Goal: Task Accomplishment & Management: Manage account settings

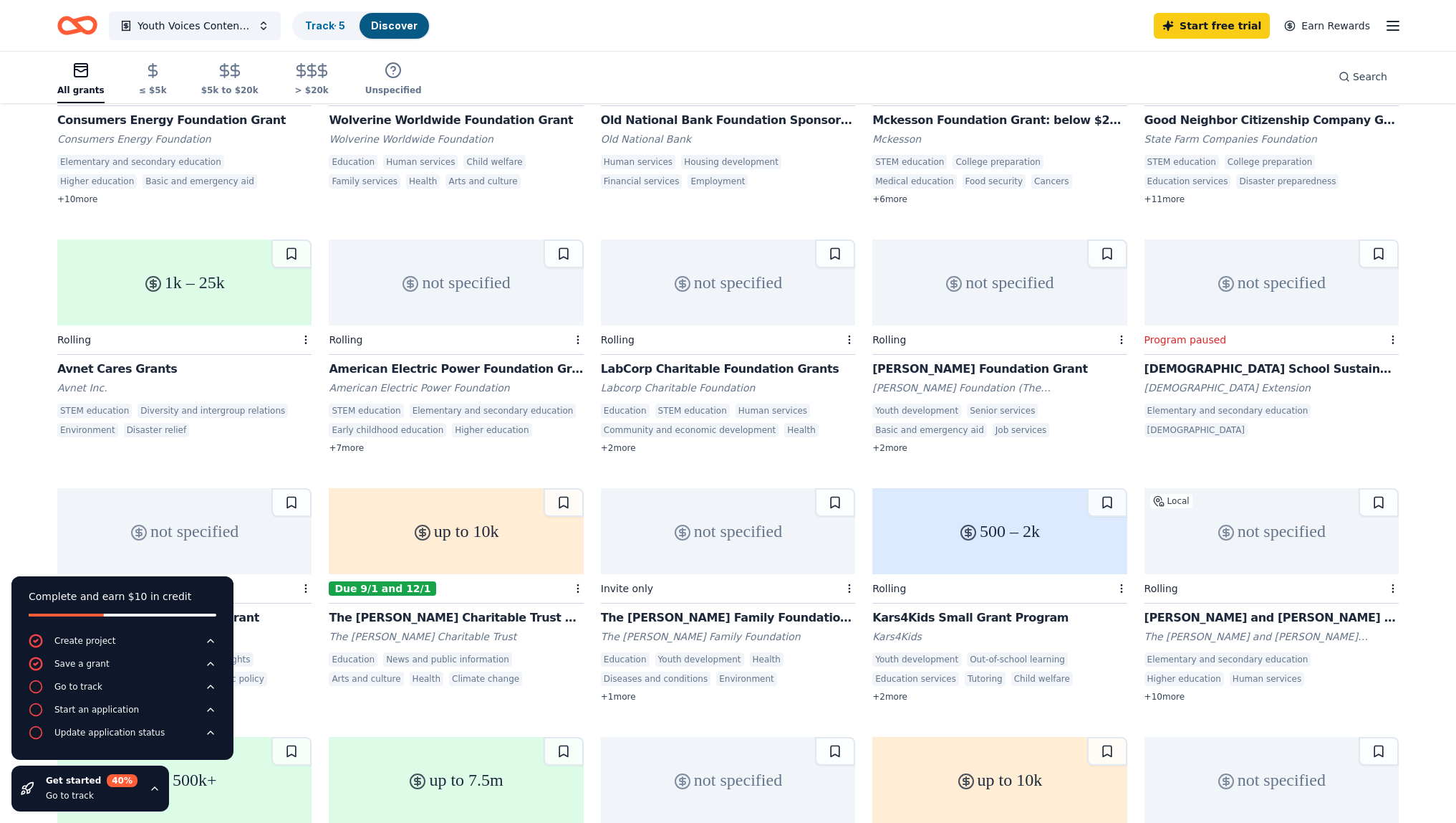
scroll to position [268, 0]
click at [183, 281] on div "1k – 25k" at bounding box center [184, 279] width 255 height 86
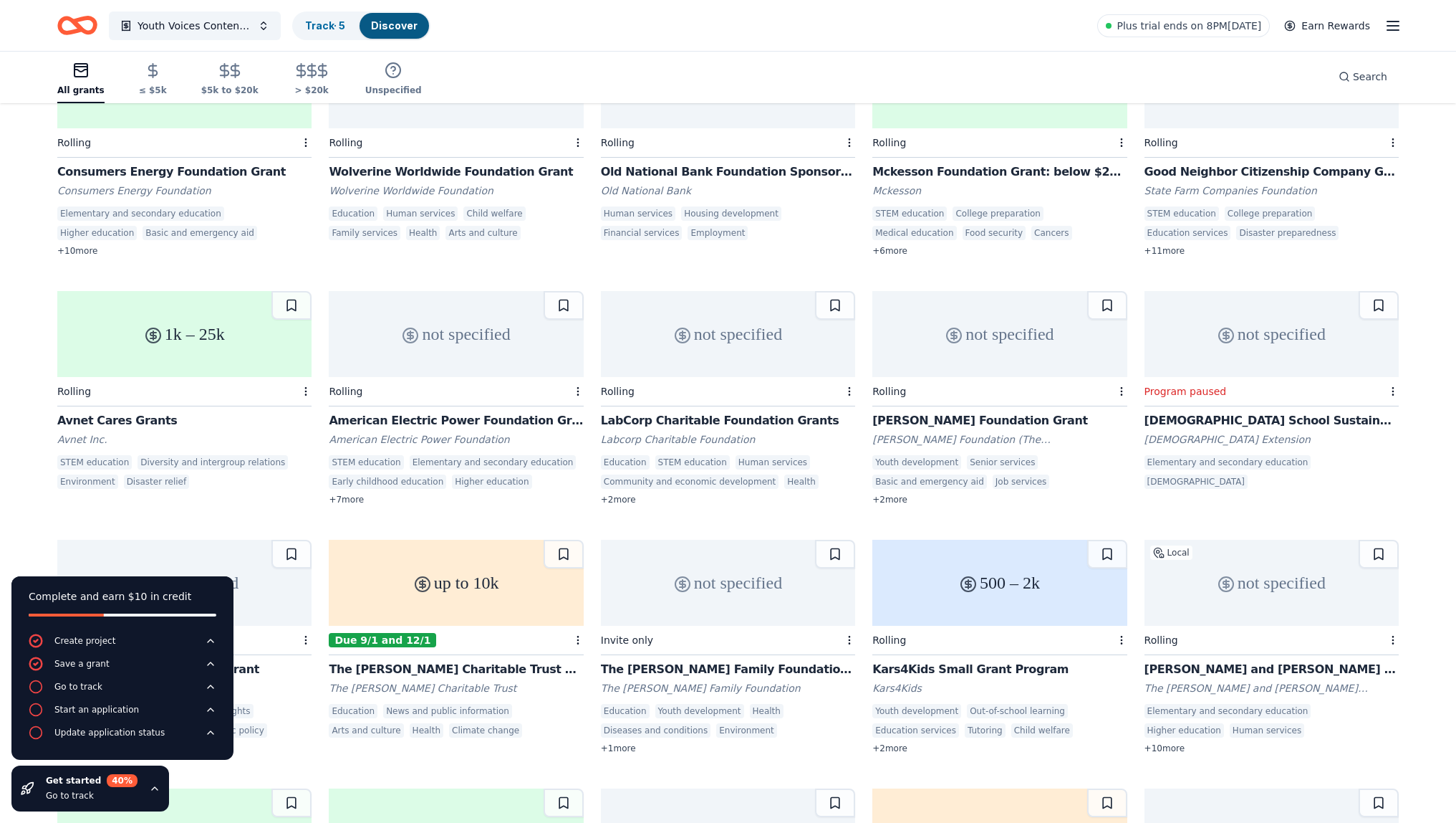
scroll to position [0, 0]
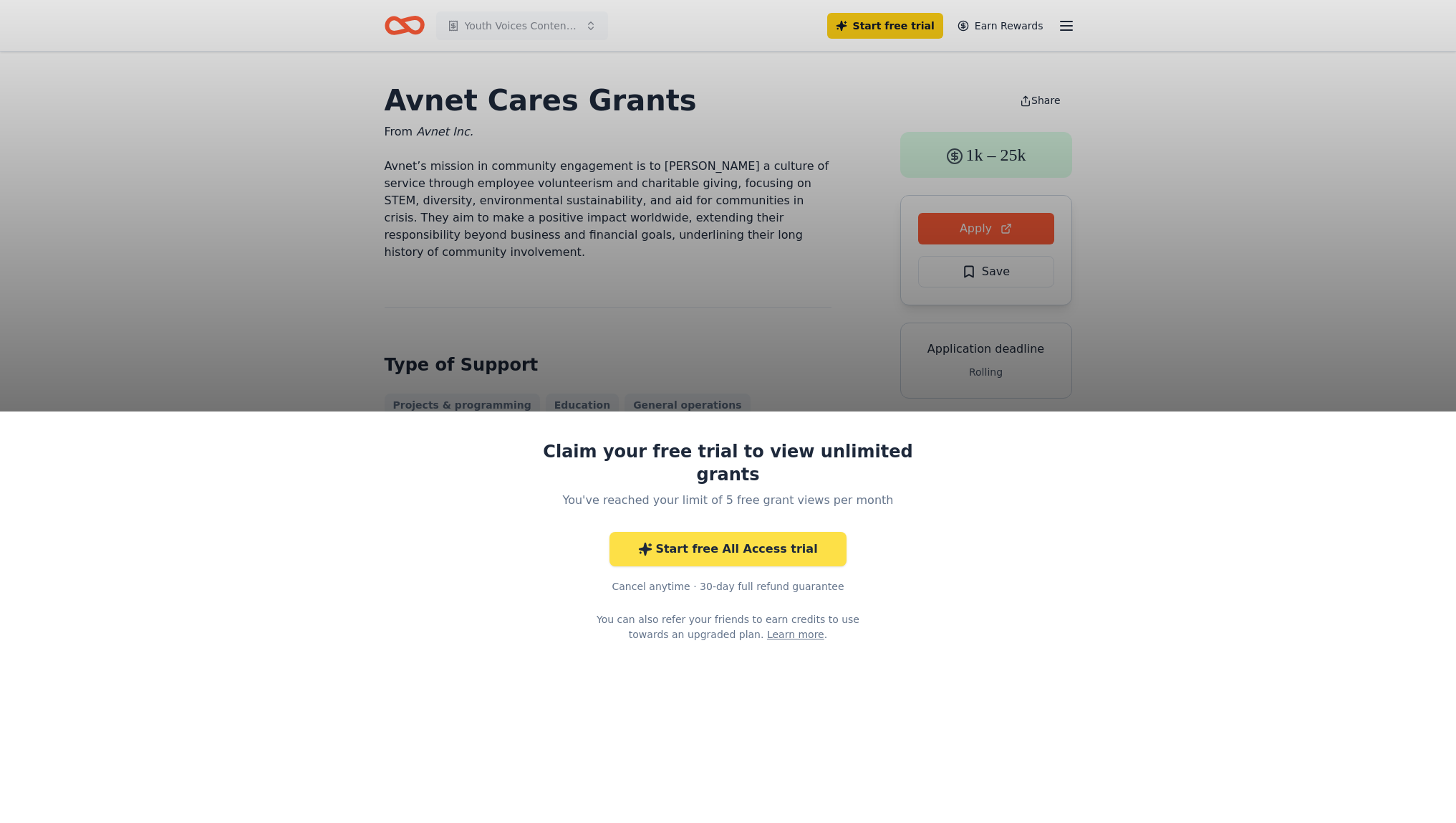
click at [770, 532] on link "Start free All Access trial" at bounding box center [728, 549] width 237 height 35
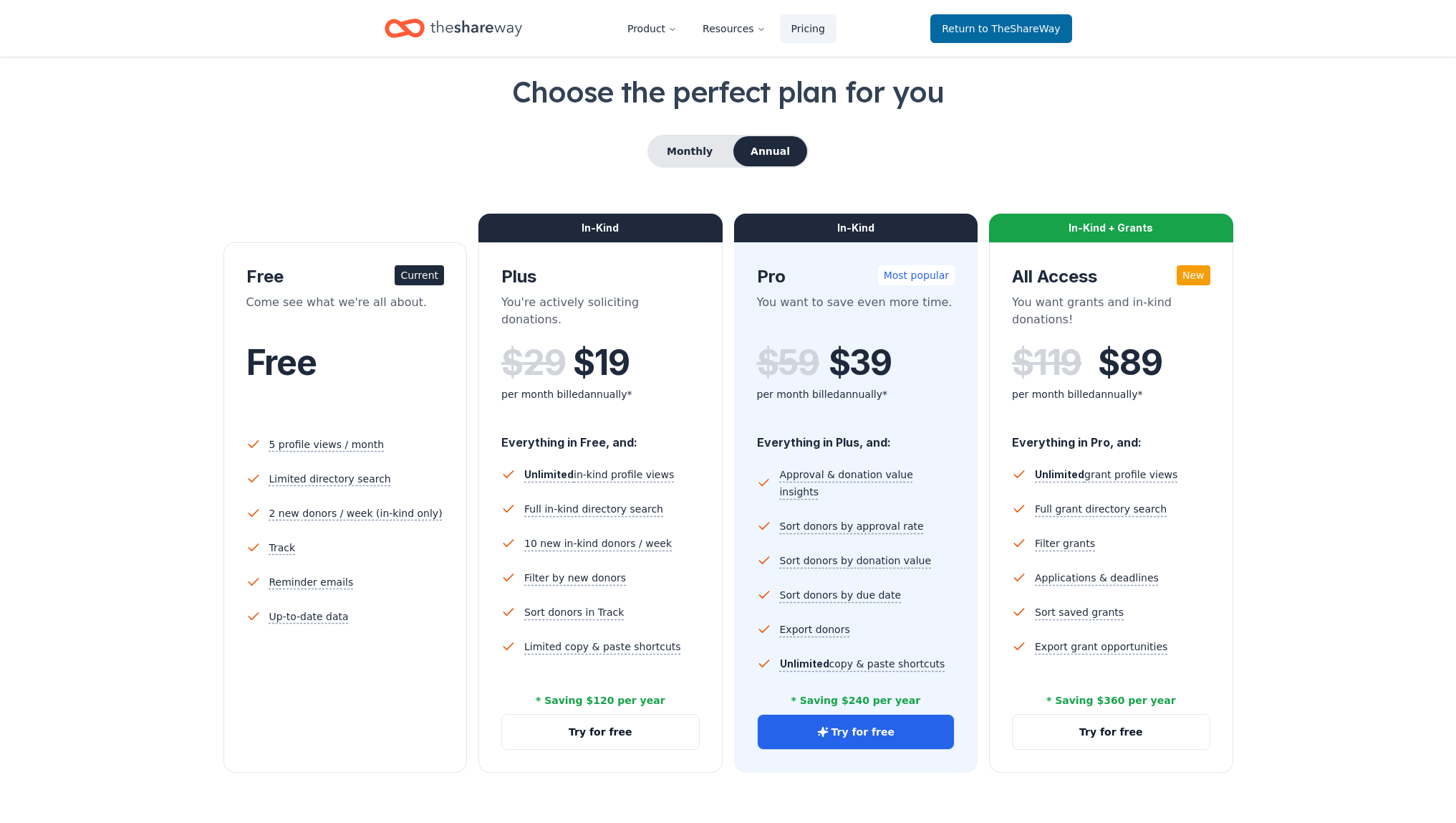
scroll to position [71, 0]
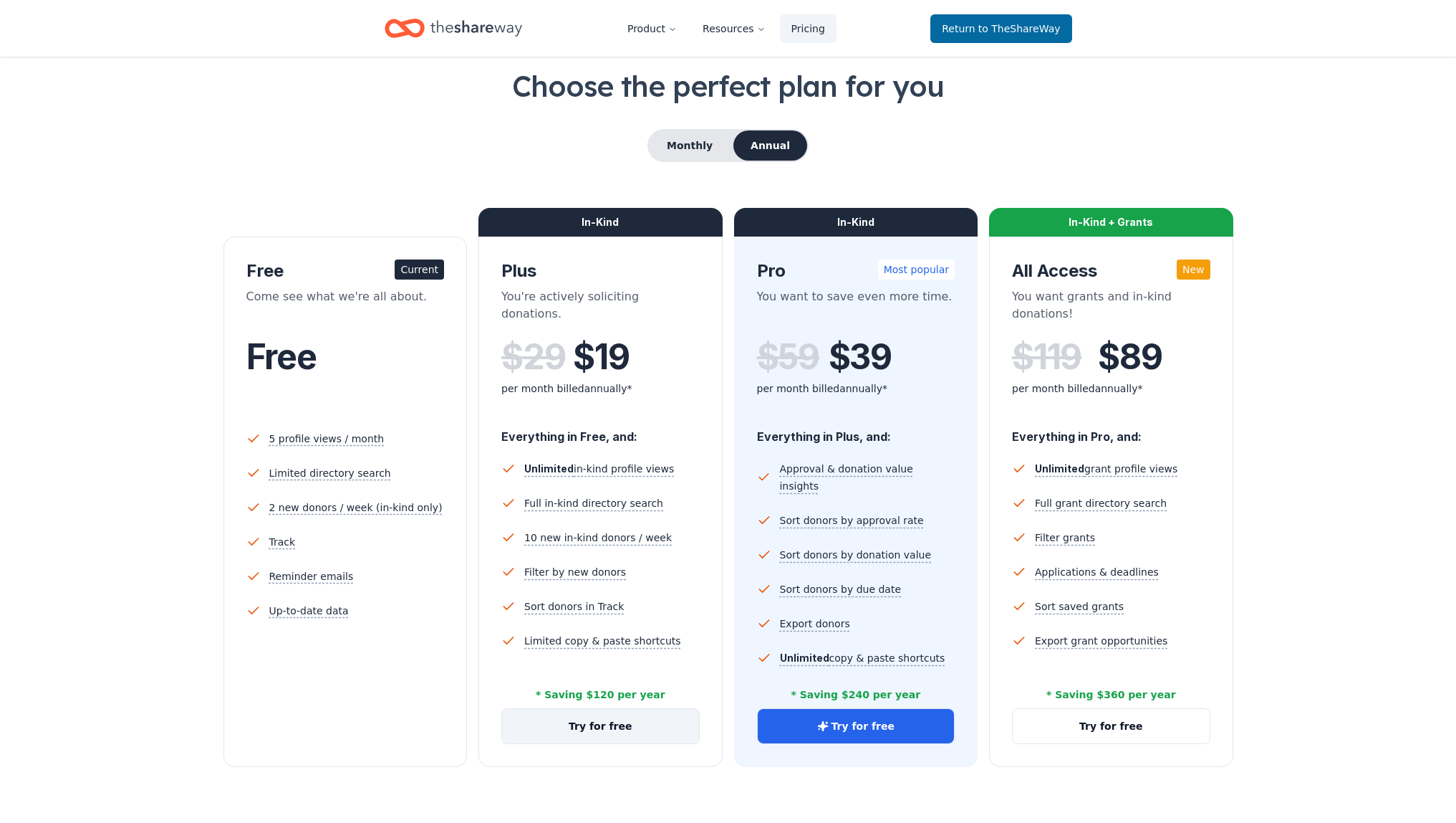
click at [555, 720] on button "Try for free" at bounding box center [601, 725] width 197 height 35
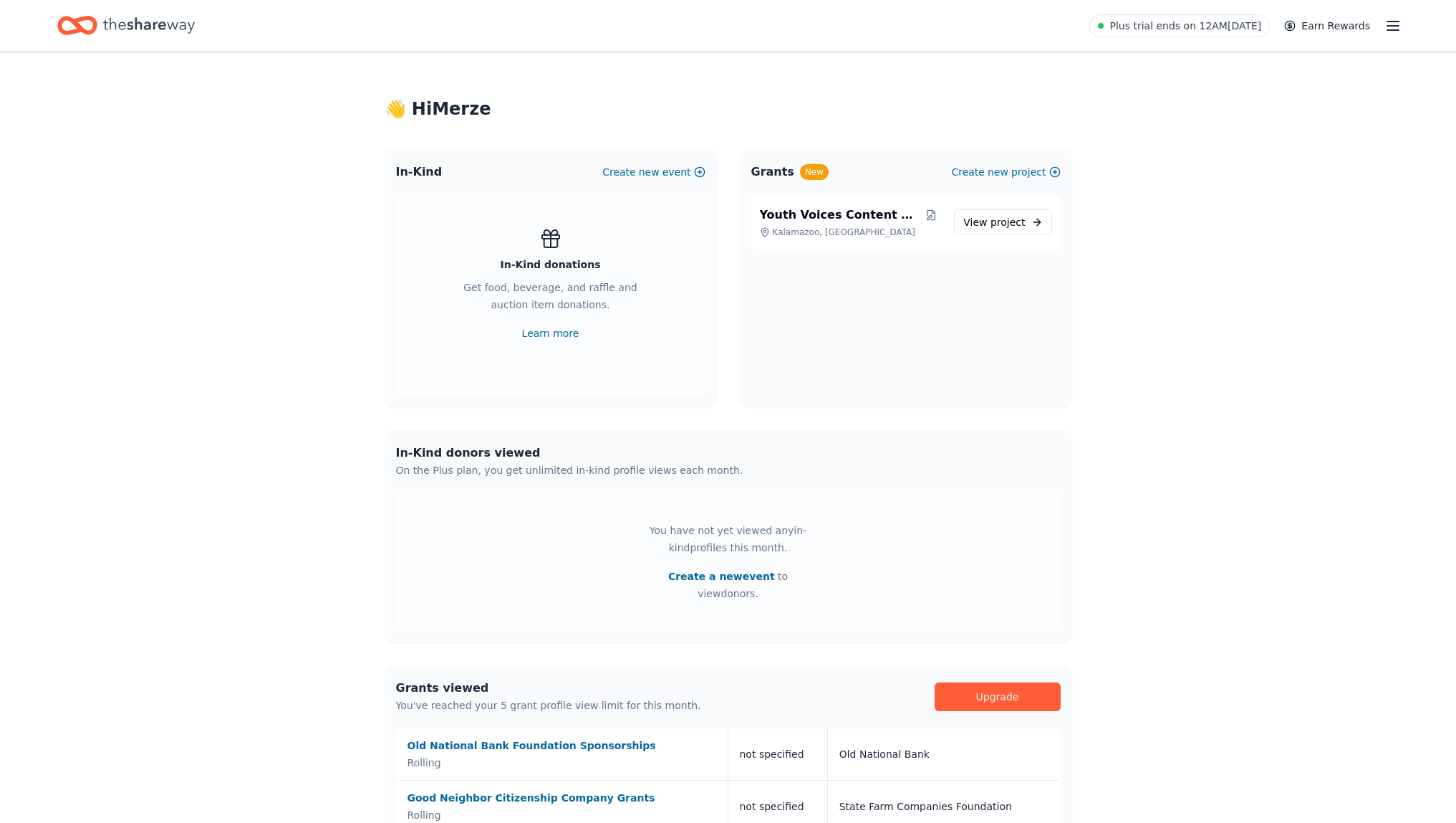
click at [1201, 84] on div "👋 Hi Merze In-Kind Create new event In-Kind donations Get food, beverage, and r…" at bounding box center [728, 549] width 1456 height 995
click at [1391, 17] on icon "button" at bounding box center [1393, 25] width 17 height 17
click at [1228, 106] on link "Account" at bounding box center [1221, 111] width 46 height 14
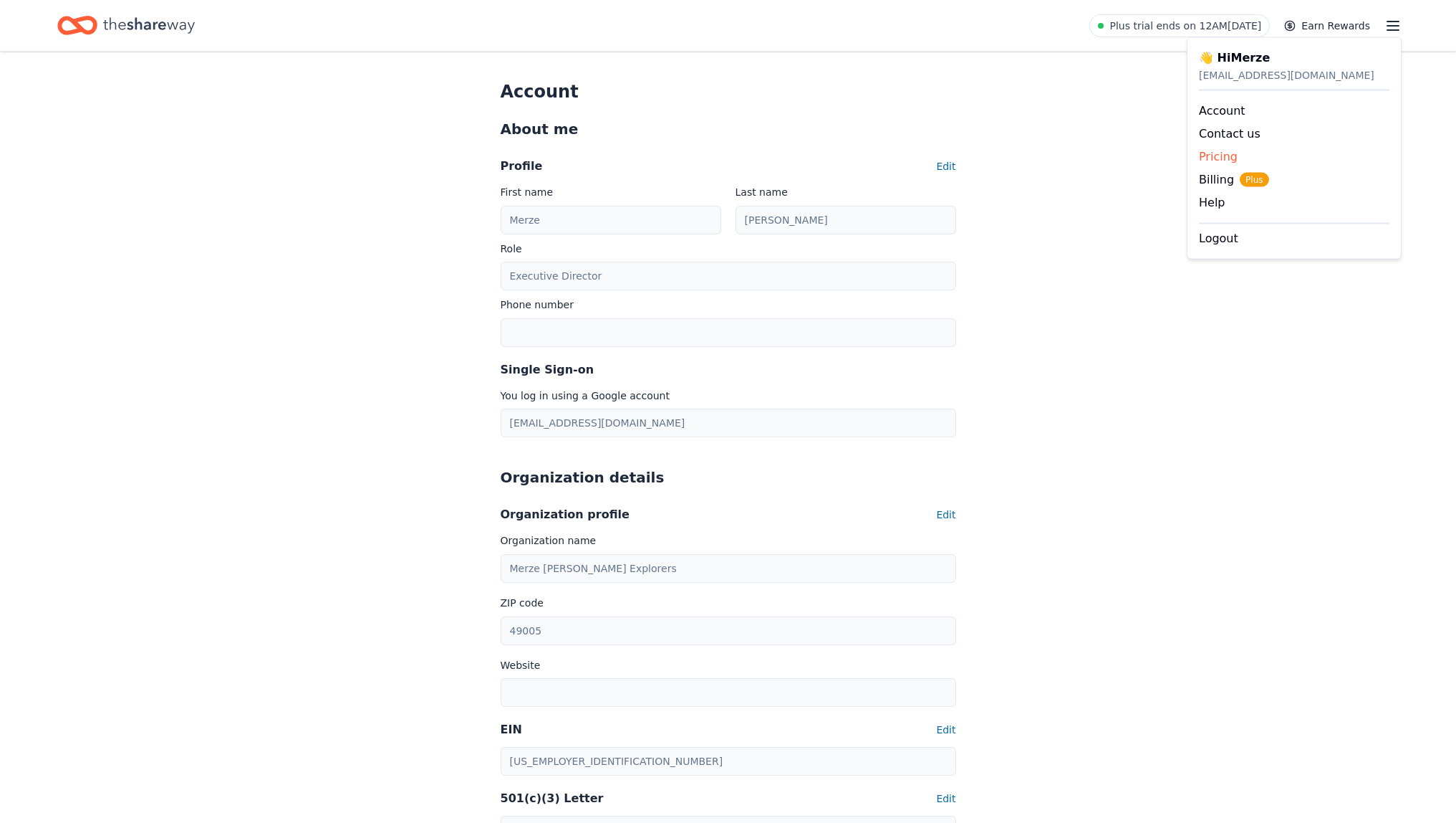
click at [1206, 158] on link "Pricing" at bounding box center [1217, 157] width 38 height 14
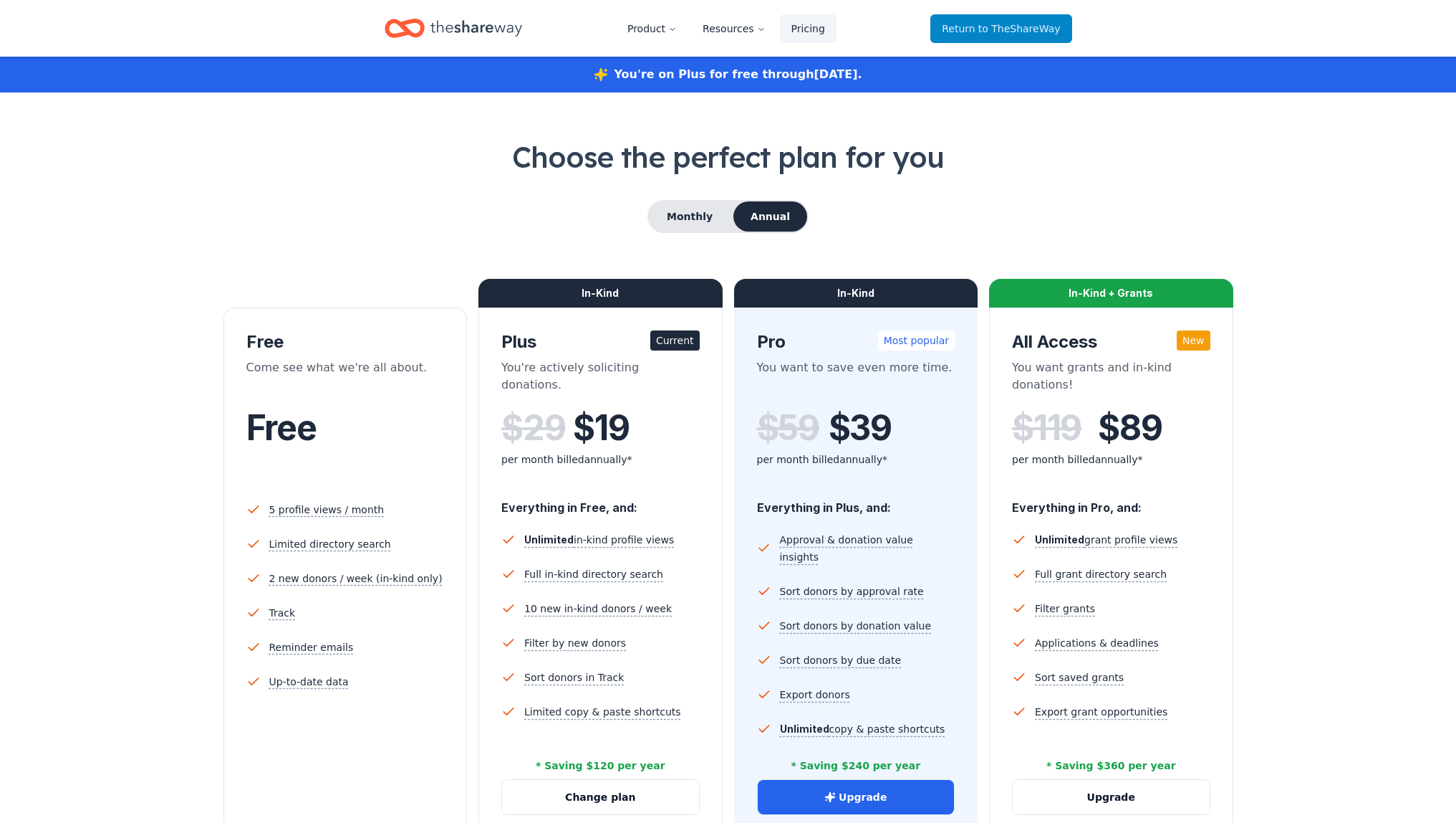
click at [1005, 30] on span "to TheShareWay" at bounding box center [1019, 29] width 82 height 12
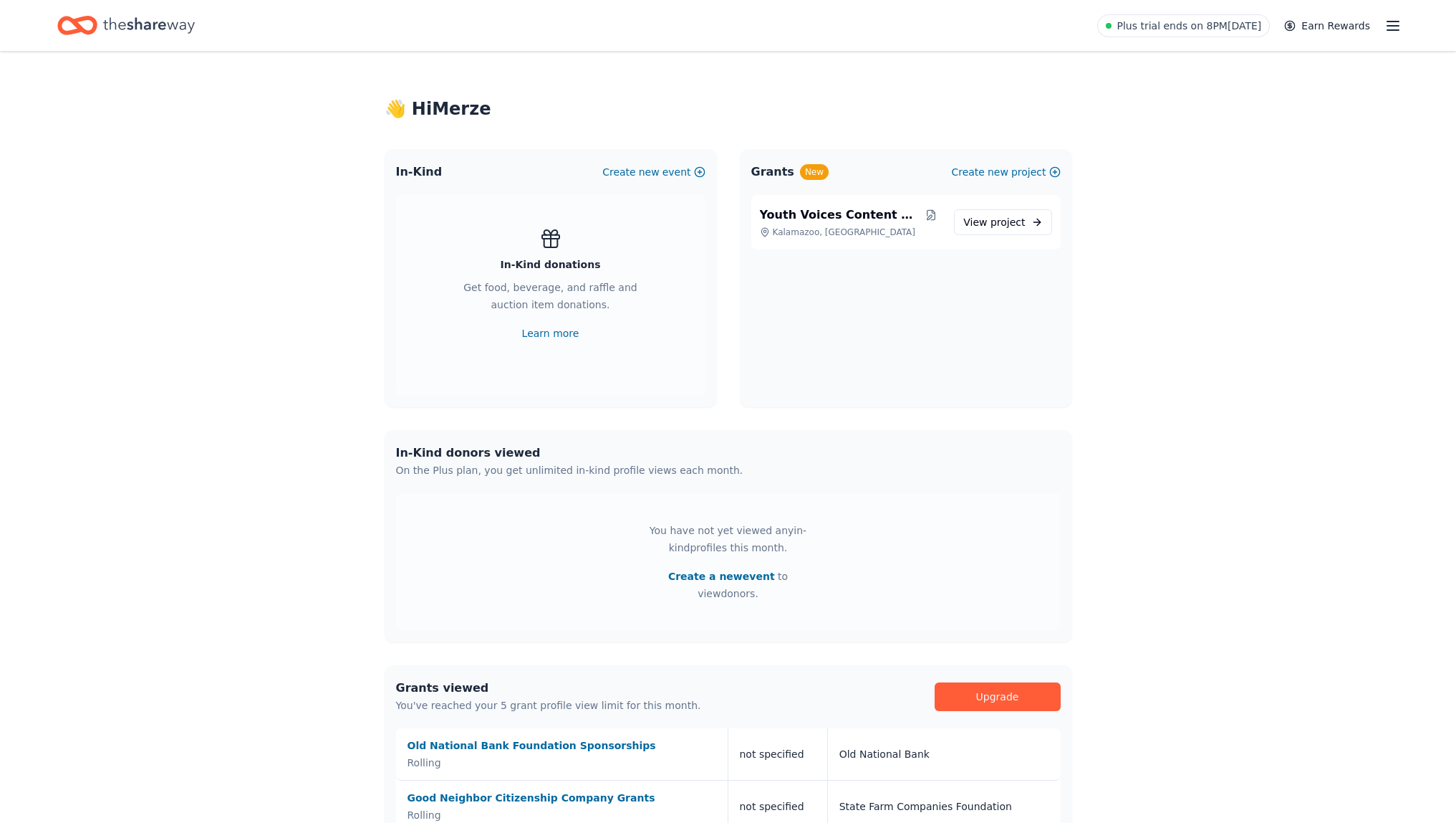
click at [148, 25] on icon "Home" at bounding box center [149, 25] width 92 height 16
click at [1390, 28] on icon "button" at bounding box center [1393, 25] width 17 height 17
click at [1113, 106] on div "👋 Hi Merze In-Kind Create new event In-Kind donations Get food, beverage, and r…" at bounding box center [728, 549] width 1456 height 995
click at [1208, 25] on div "Invite a friend and earn $30 credit Invite a friend and earn $30 credit" at bounding box center [1202, 26] width 165 height 20
click at [1393, 22] on line "button" at bounding box center [1393, 22] width 12 height 0
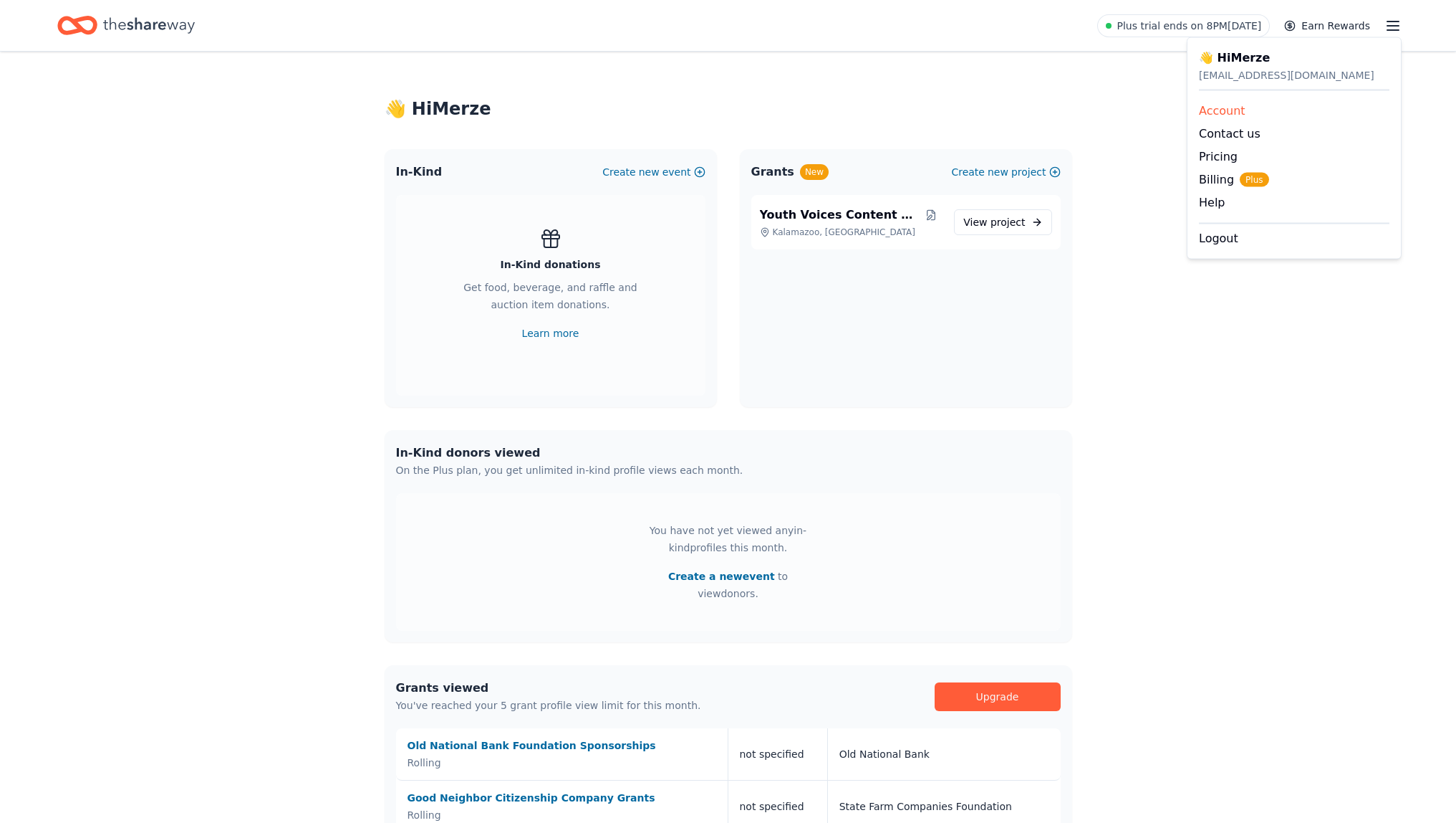
click at [1249, 109] on div "Account" at bounding box center [1293, 111] width 190 height 17
click at [1392, 25] on icon "button" at bounding box center [1393, 25] width 17 height 17
click at [1194, 309] on div "👋 Hi Merze In-Kind Create new event In-Kind donations Get food, beverage, and r…" at bounding box center [728, 549] width 1456 height 995
click at [1398, 23] on icon "button" at bounding box center [1393, 25] width 17 height 17
click at [1224, 237] on button "Logout" at bounding box center [1218, 238] width 39 height 17
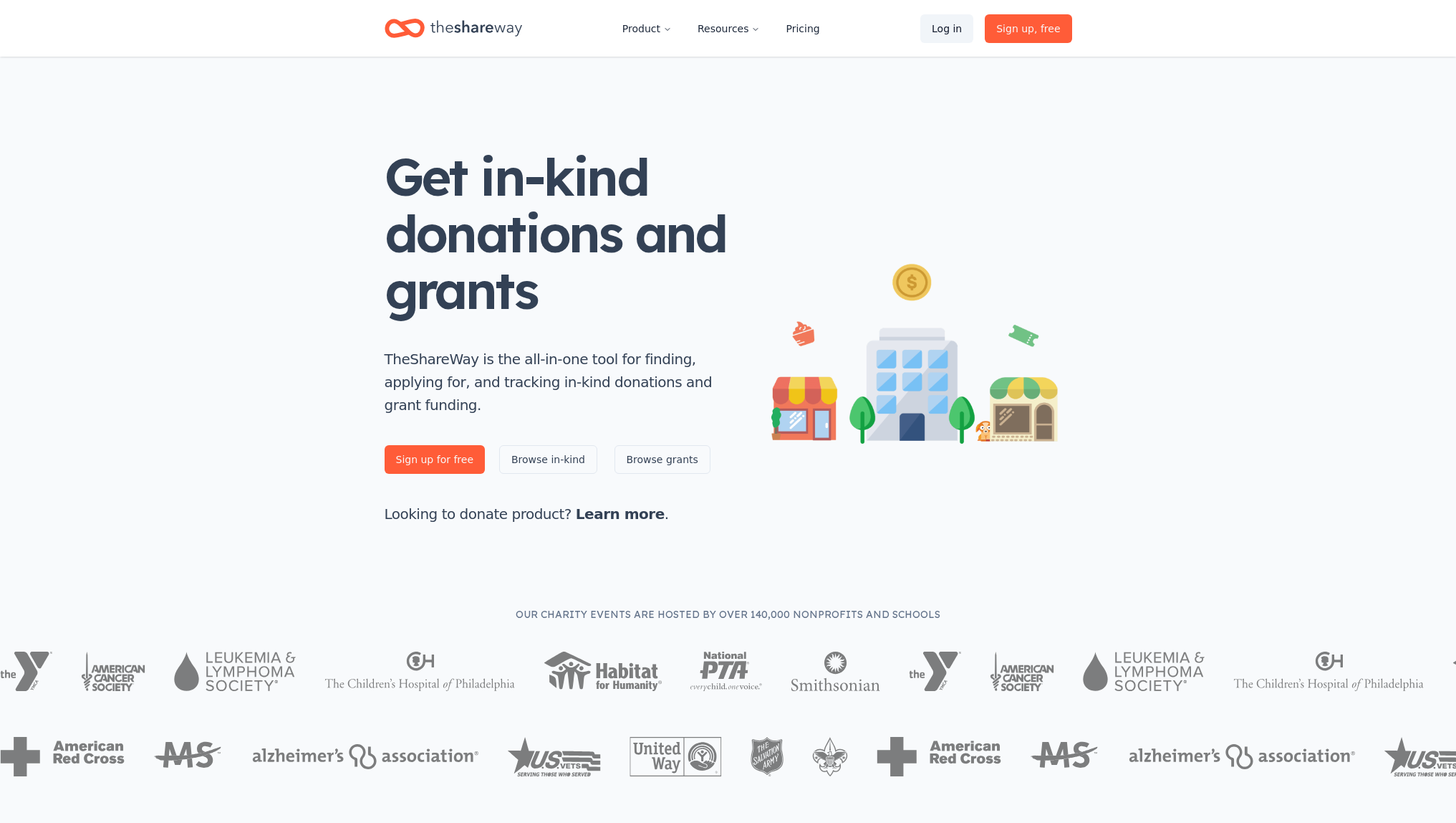
click at [955, 25] on link "Log in" at bounding box center [947, 29] width 53 height 29
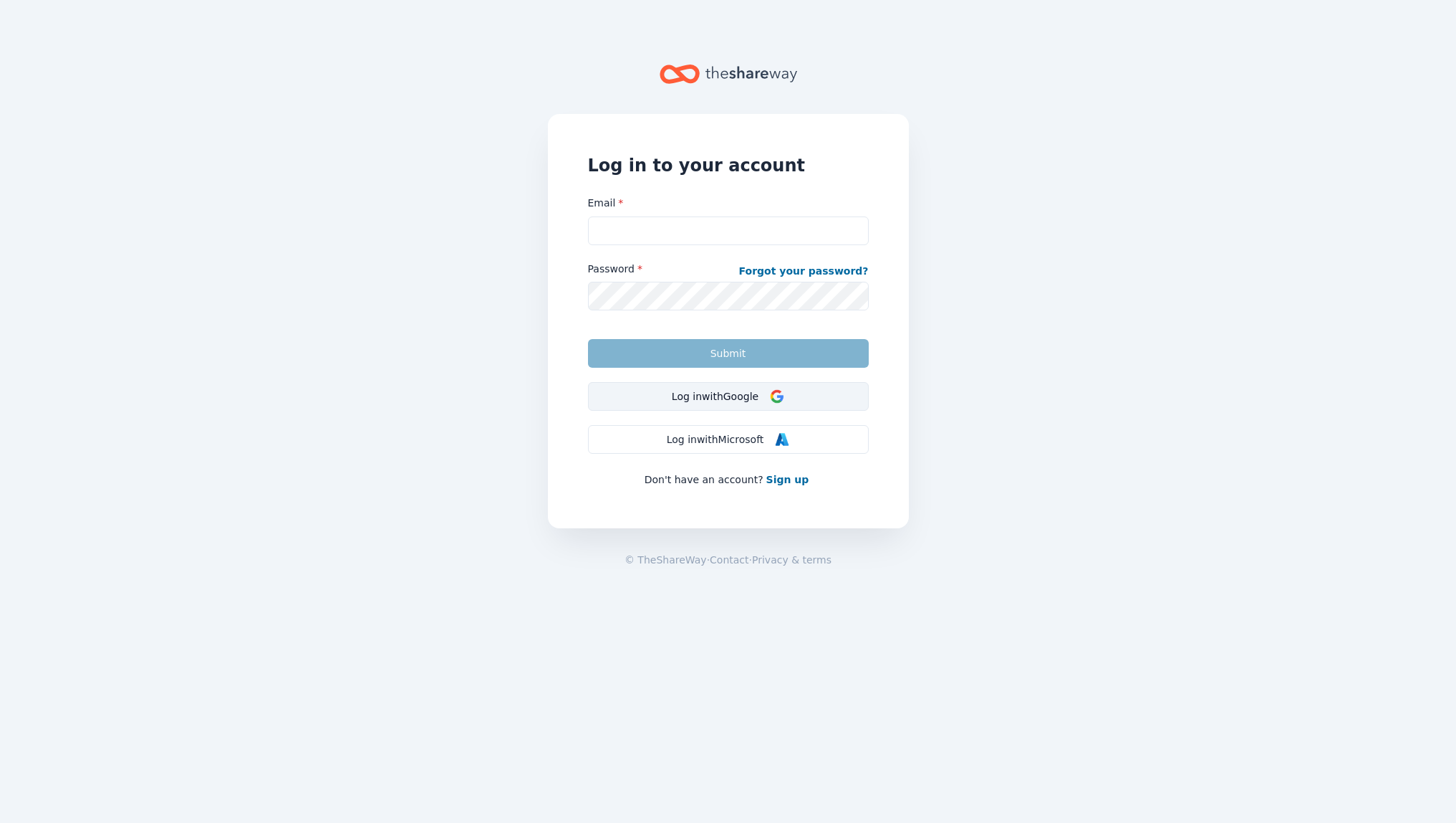
click at [684, 395] on button "Log in with Google" at bounding box center [728, 396] width 281 height 29
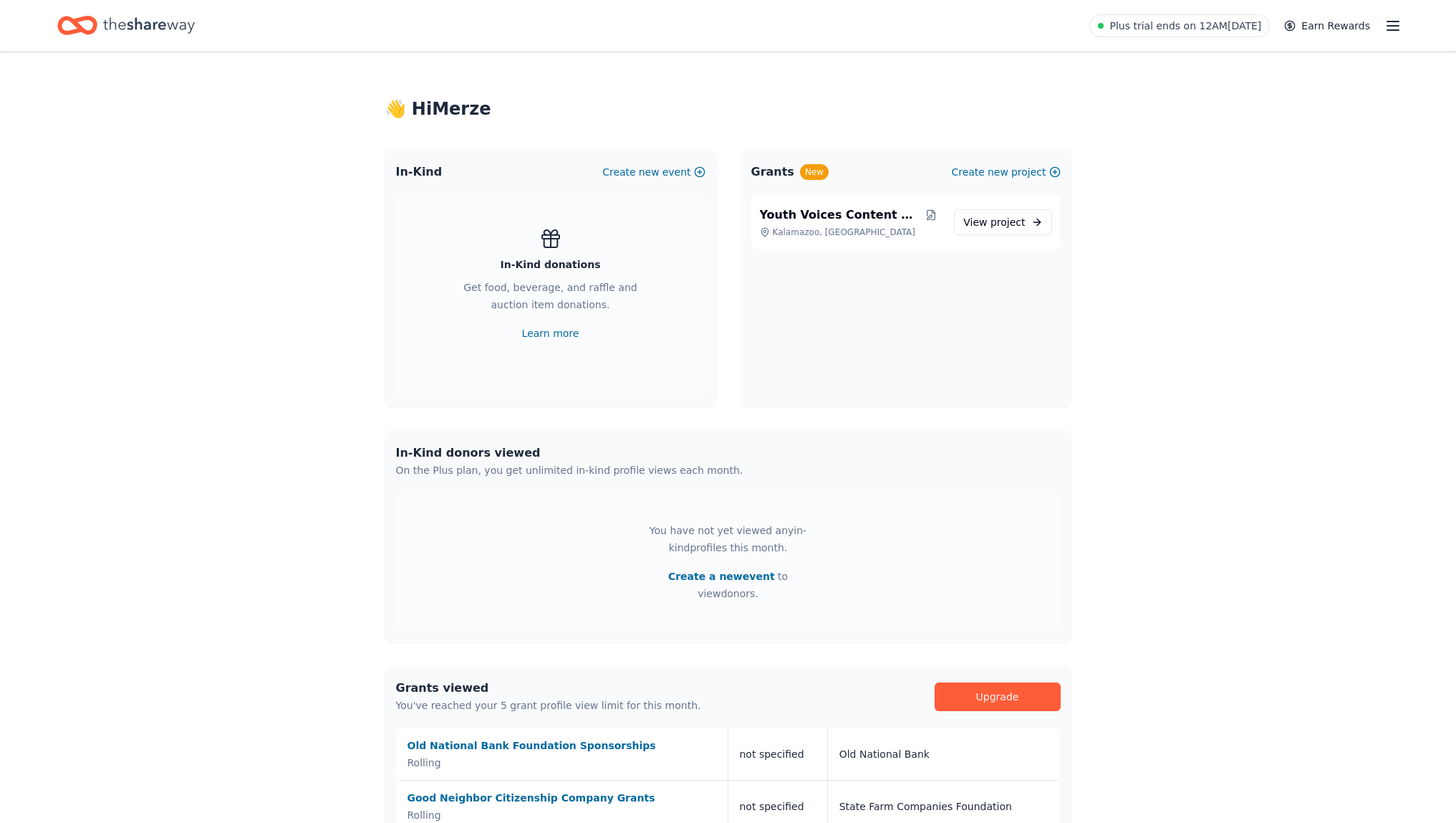
click at [1382, 27] on div "Plus trial ends on 12AM[DATE] Earn Rewards" at bounding box center [1245, 26] width 313 height 34
click at [1391, 26] on line "button" at bounding box center [1393, 26] width 12 height 0
click at [1214, 204] on button "Help" at bounding box center [1211, 202] width 26 height 17
click at [1408, 25] on div "Plus trial ends on 12AM[DATE] Earn Rewards" at bounding box center [728, 26] width 1456 height 51
click at [1397, 26] on line "button" at bounding box center [1393, 26] width 12 height 0
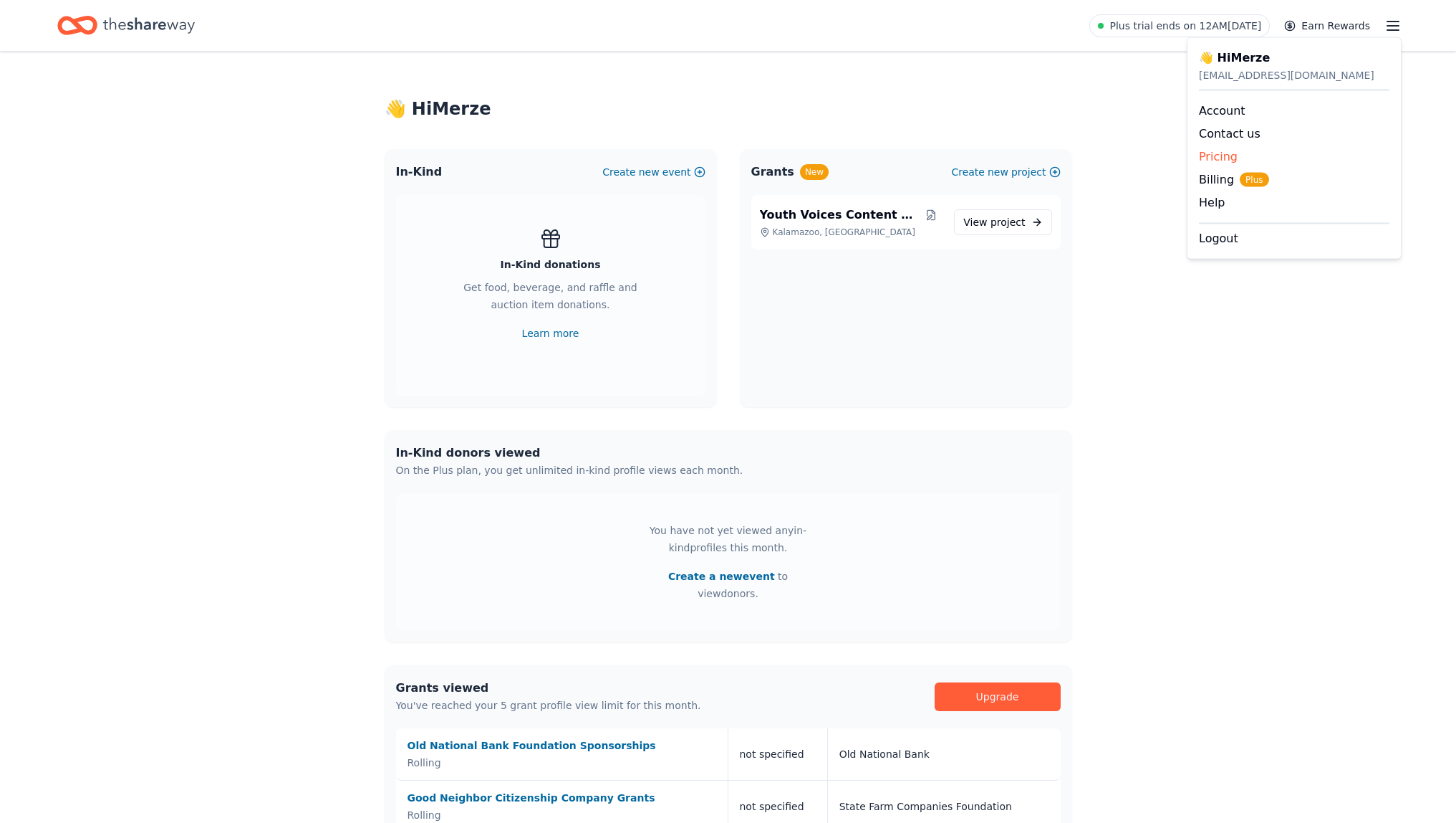
click at [1228, 152] on link "Pricing" at bounding box center [1217, 157] width 38 height 14
click at [1396, 26] on line "button" at bounding box center [1393, 26] width 12 height 0
click at [1260, 111] on div "Account" at bounding box center [1293, 111] width 190 height 17
click at [1403, 23] on div "Plus trial ends on 8PM[DATE] Earn Rewards" at bounding box center [728, 26] width 1456 height 51
click at [1394, 26] on line "button" at bounding box center [1393, 26] width 12 height 0
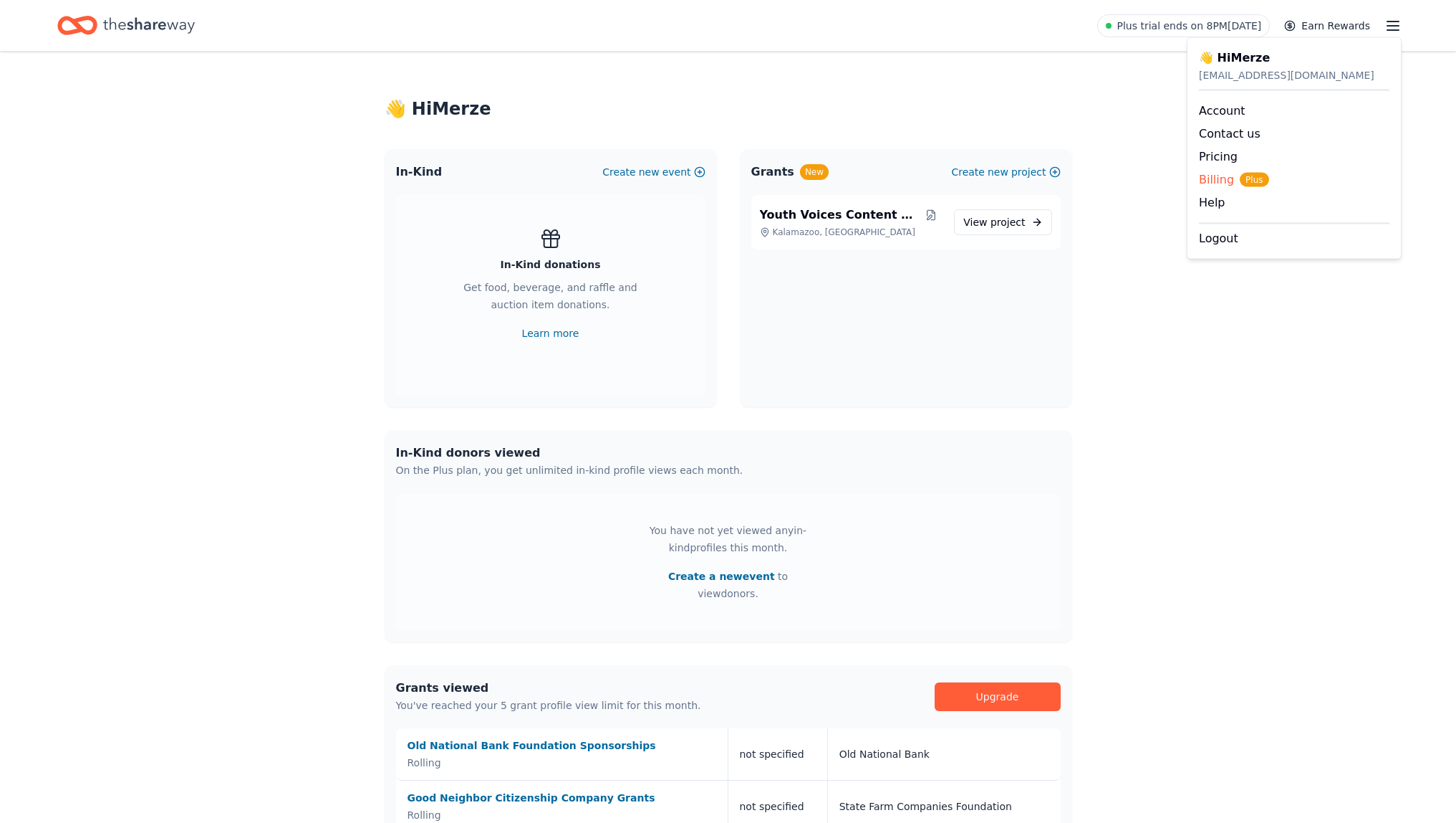
click at [1217, 181] on span "Billing Plus" at bounding box center [1233, 180] width 70 height 17
